Goal: Navigation & Orientation: Find specific page/section

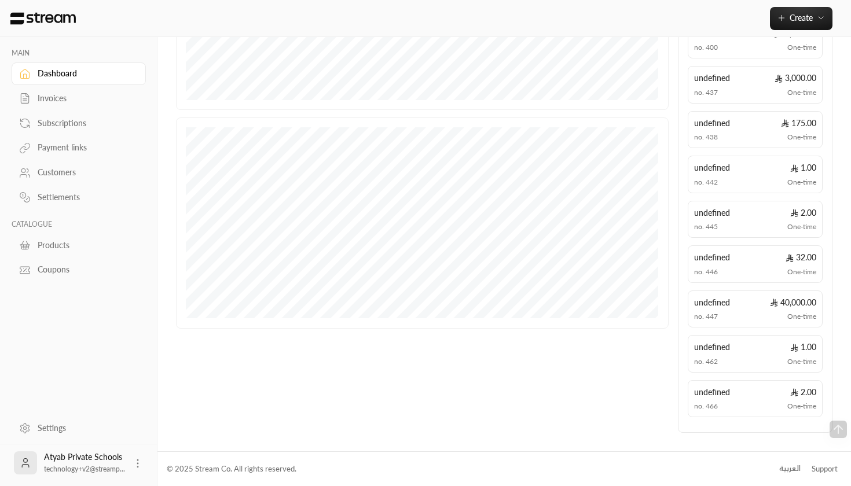
scroll to position [318, 0]
click at [135, 463] on icon at bounding box center [138, 464] width 12 height 12
click at [794, 470] on div at bounding box center [425, 243] width 851 height 486
click at [789, 469] on div "العربية" at bounding box center [789, 470] width 21 height 12
